Goal: Transaction & Acquisition: Purchase product/service

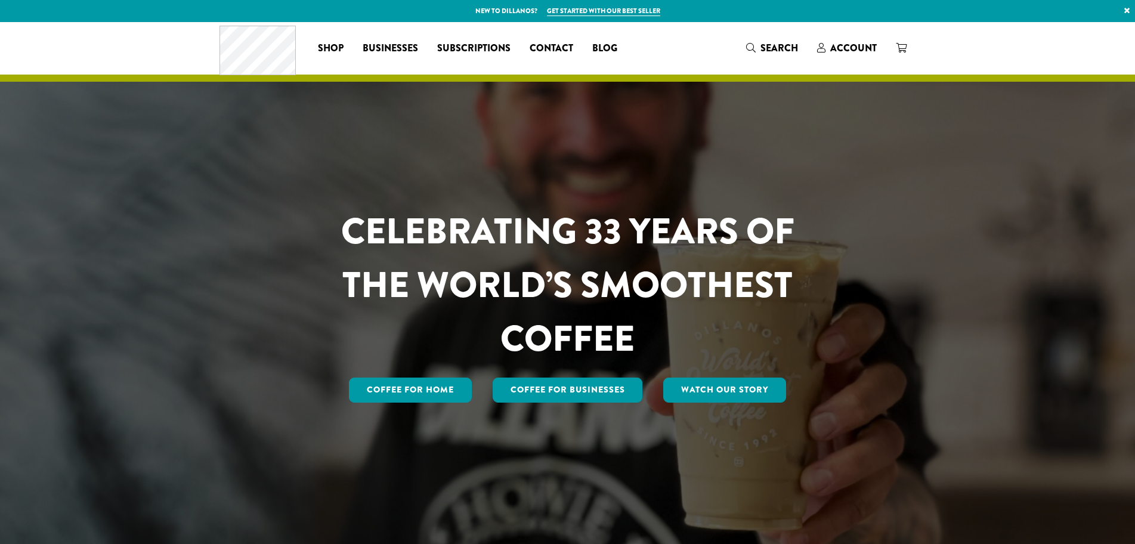
click at [848, 50] on span "Account" at bounding box center [853, 48] width 47 height 14
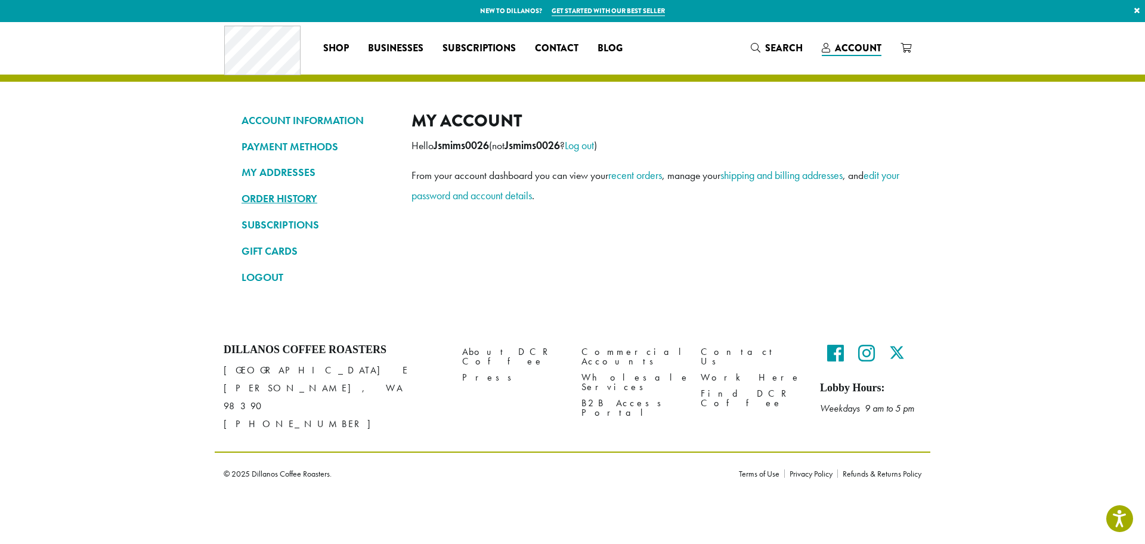
click at [284, 194] on link "ORDER HISTORY" at bounding box center [318, 198] width 152 height 20
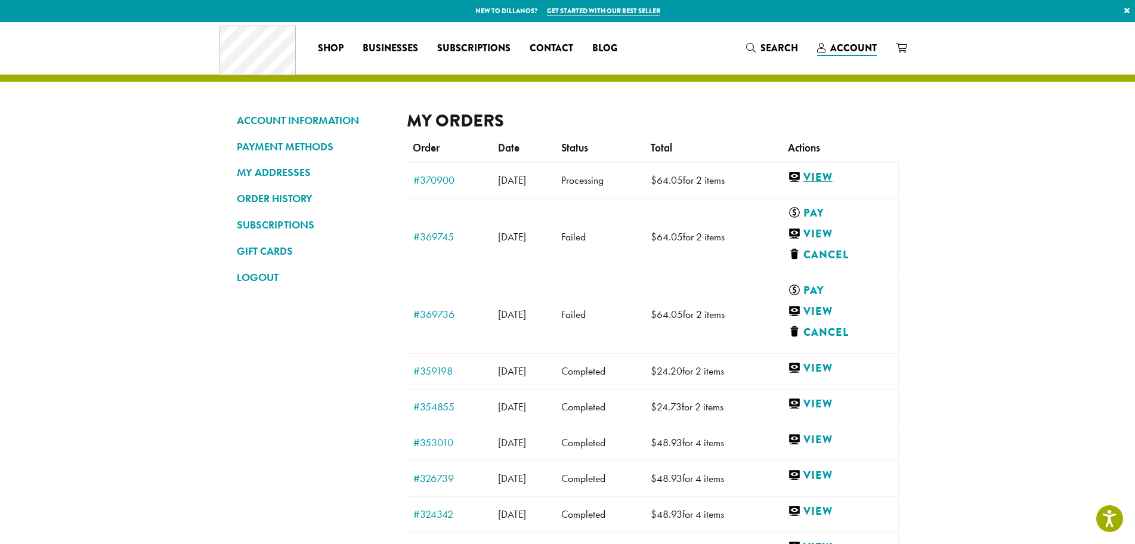
click at [842, 174] on link "View" at bounding box center [840, 177] width 104 height 15
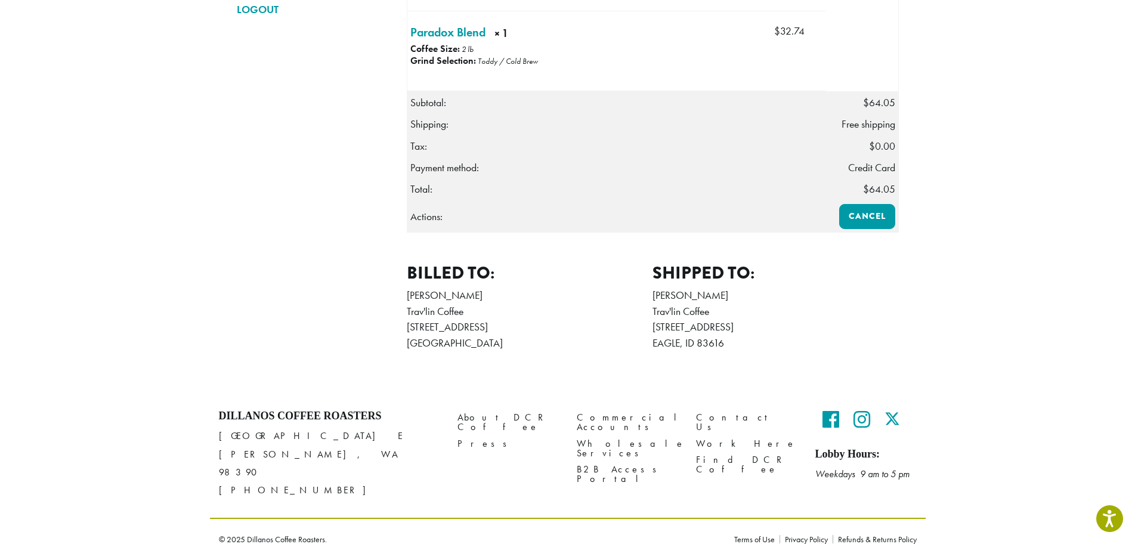
scroll to position [29, 0]
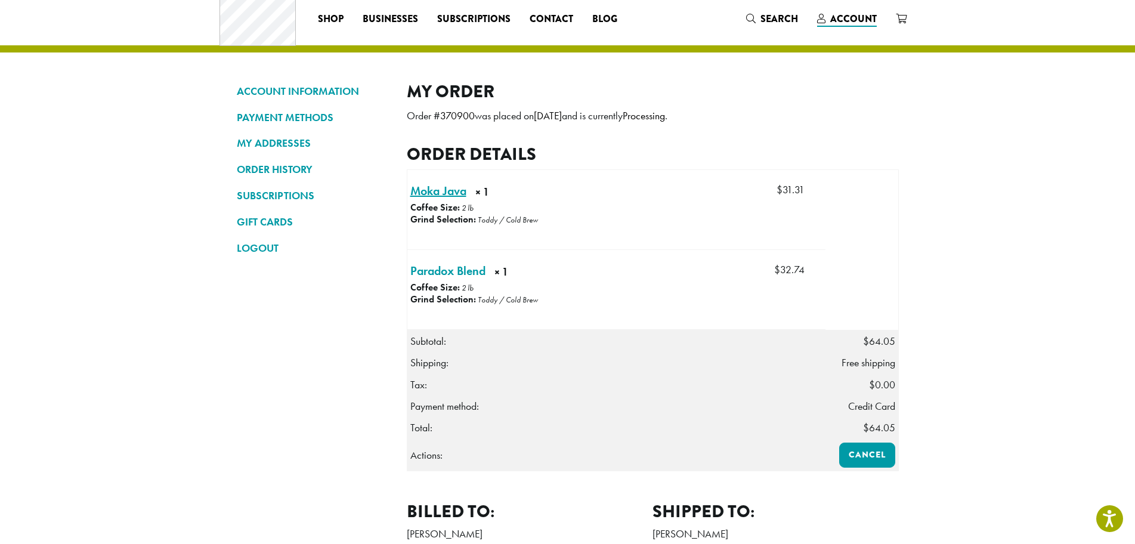
click at [453, 194] on link "Moka Java × 1" at bounding box center [438, 191] width 56 height 18
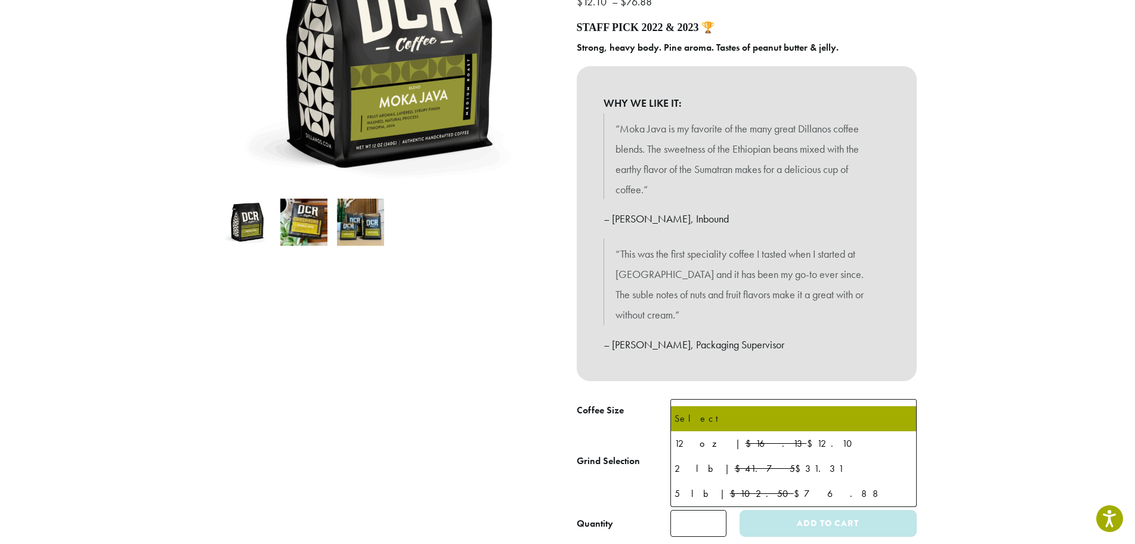
click at [781, 399] on span "Select" at bounding box center [793, 413] width 246 height 29
